Goal: Task Accomplishment & Management: Manage account settings

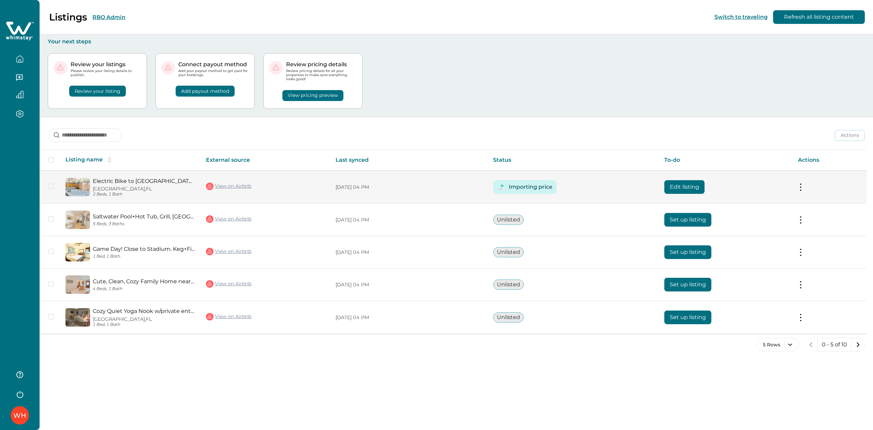
click at [685, 191] on button "Edit listing" at bounding box center [684, 187] width 40 height 14
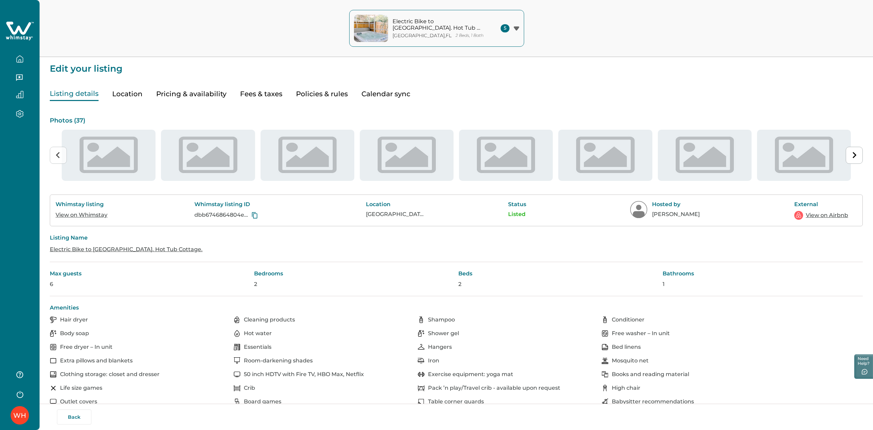
type input "**"
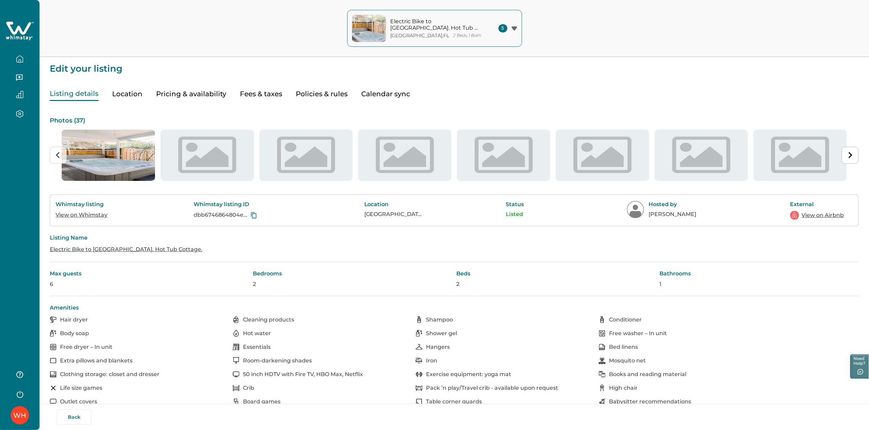
click at [210, 97] on button "Pricing & availability" at bounding box center [191, 94] width 70 height 14
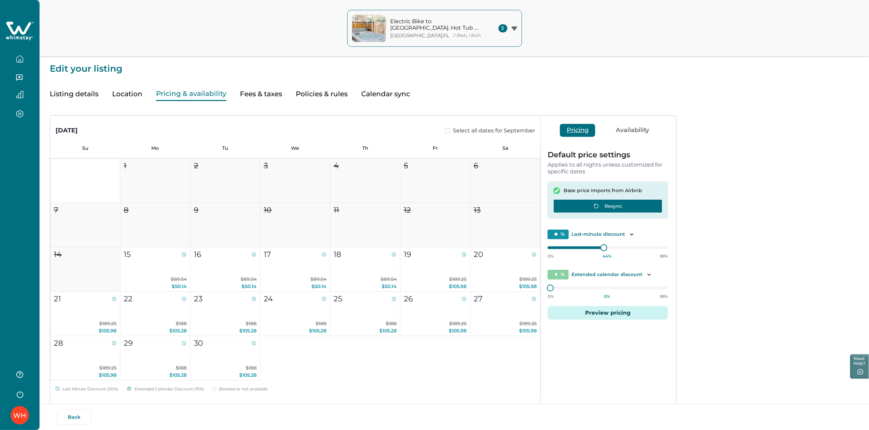
click at [589, 199] on button "Resync" at bounding box center [608, 206] width 109 height 14
